Goal: Navigation & Orientation: Understand site structure

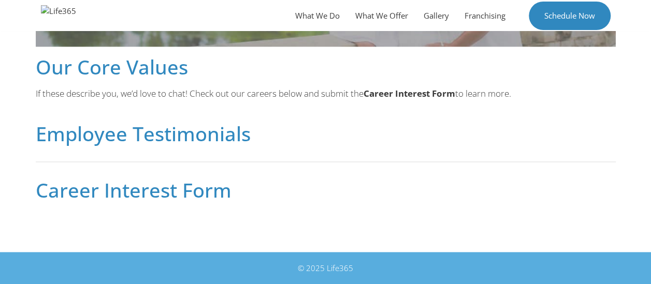
scroll to position [628, 0]
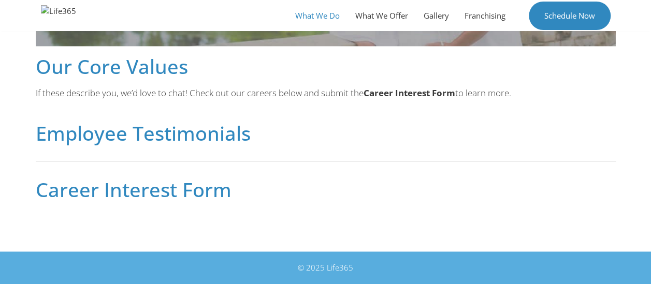
click at [309, 16] on link "What We Do" at bounding box center [317, 15] width 60 height 31
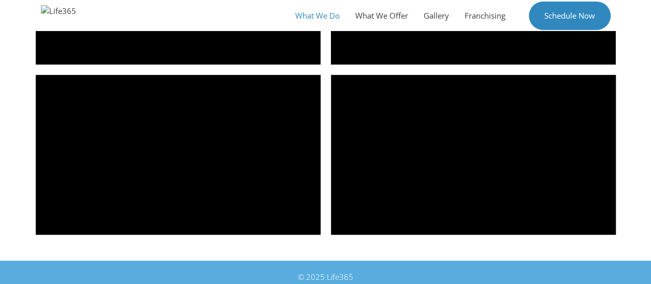
scroll to position [1579, 0]
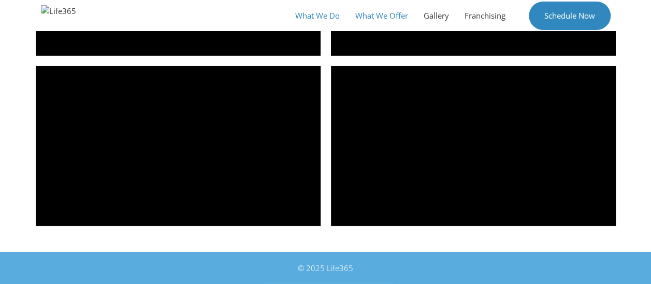
click at [382, 14] on link "What We Offer" at bounding box center [381, 15] width 68 height 31
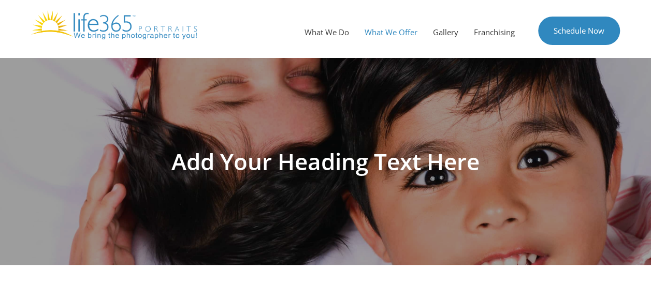
click at [125, 33] on img at bounding box center [114, 24] width 166 height 29
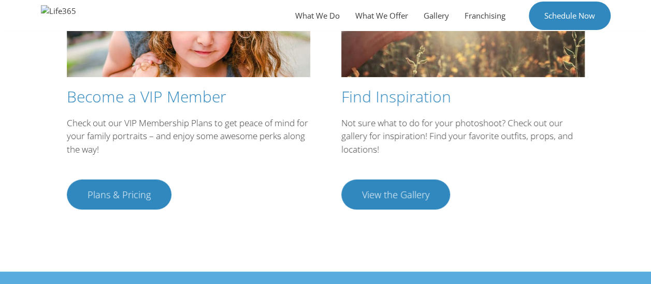
scroll to position [1998, 0]
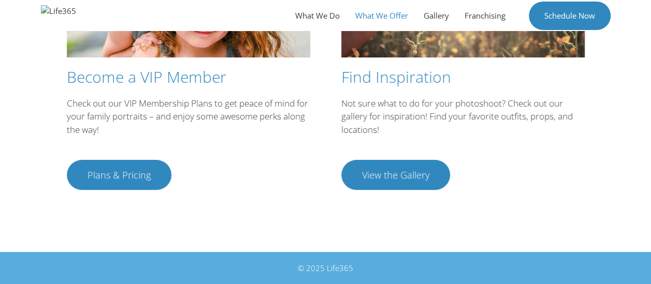
click at [385, 10] on link "What We Offer" at bounding box center [381, 15] width 68 height 31
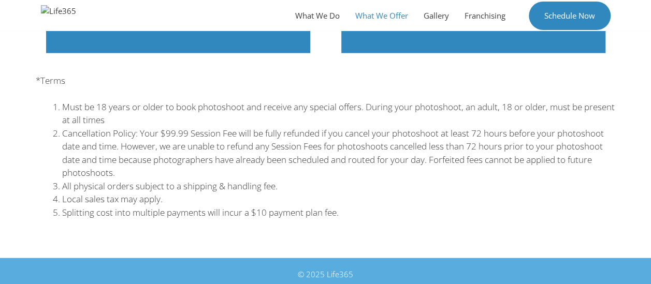
scroll to position [1108, 0]
